Goal: Check status: Check status

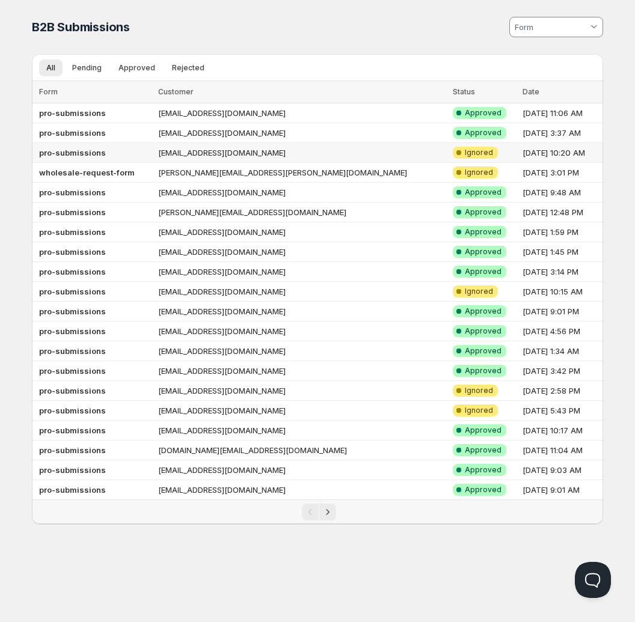
click at [337, 146] on td "[EMAIL_ADDRESS][DOMAIN_NAME]" at bounding box center [301, 153] width 294 height 20
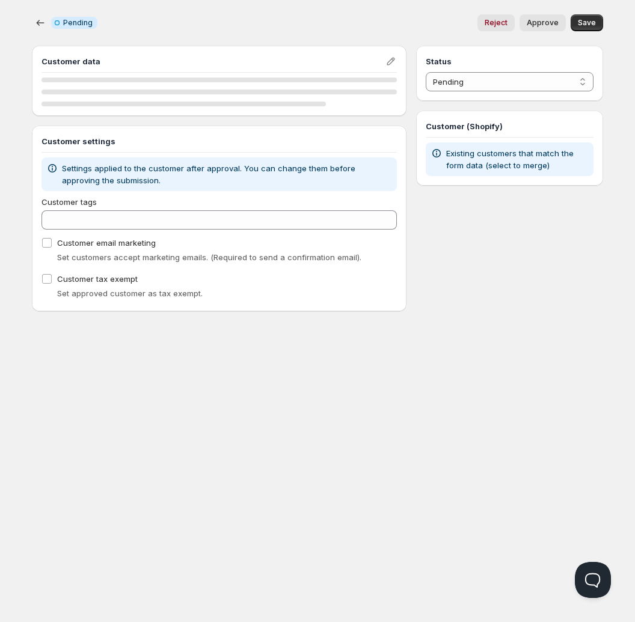
select select "3"
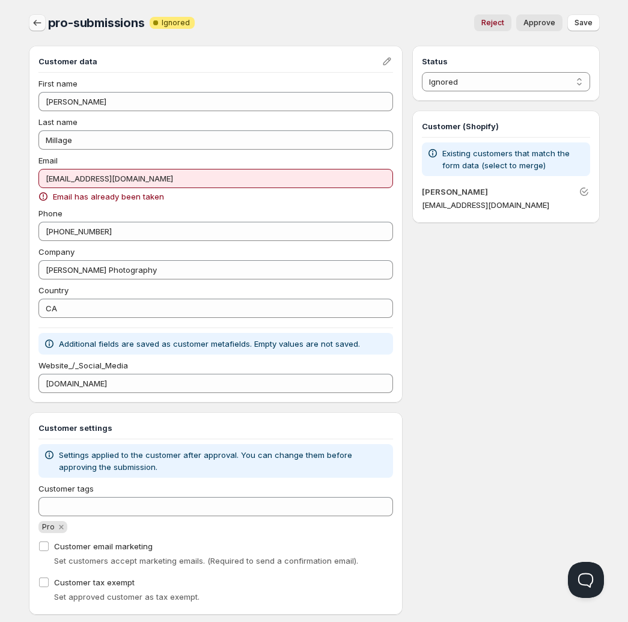
click at [29, 25] on button "button" at bounding box center [37, 22] width 17 height 17
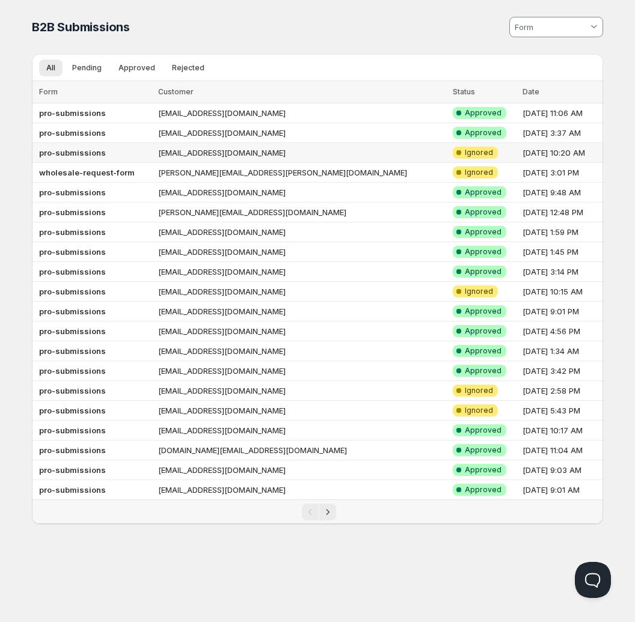
click at [310, 152] on td "[EMAIL_ADDRESS][DOMAIN_NAME]" at bounding box center [301, 153] width 294 height 20
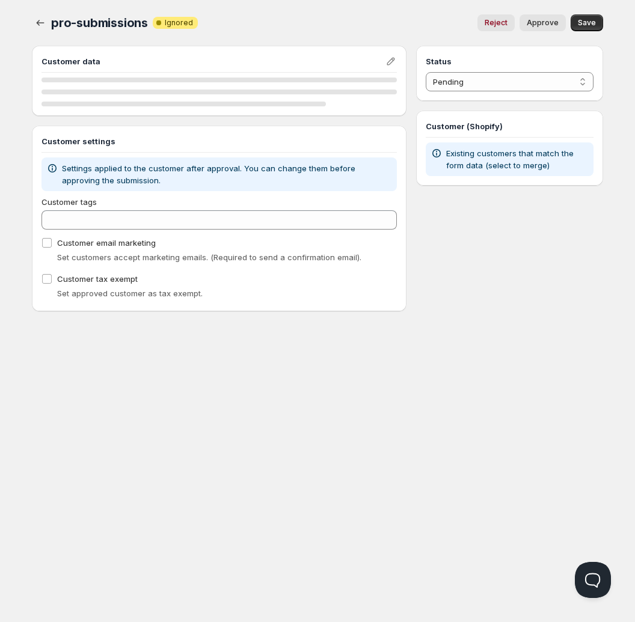
select select "3"
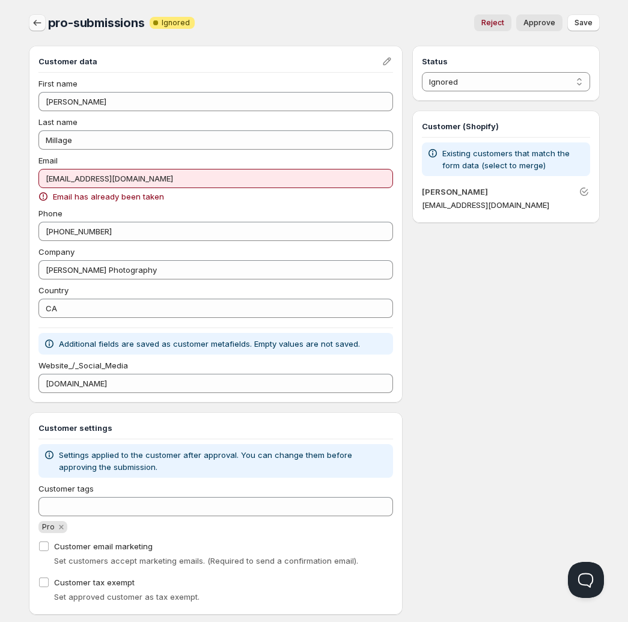
click at [36, 21] on icon "button" at bounding box center [37, 23] width 12 height 12
